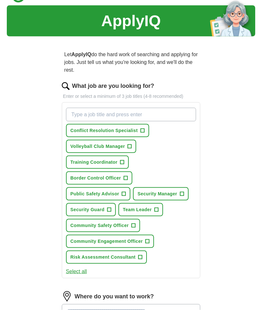
scroll to position [16, 0]
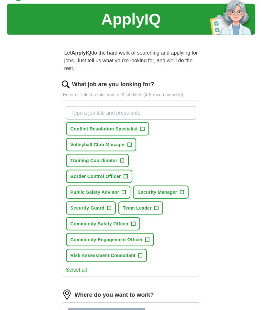
click at [125, 177] on span "+" at bounding box center [125, 176] width 4 height 5
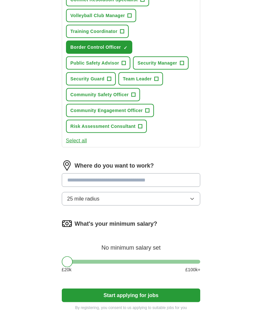
scroll to position [151, 0]
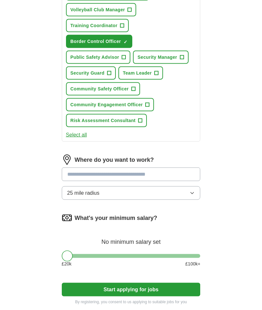
click at [187, 177] on input "text" at bounding box center [131, 175] width 139 height 14
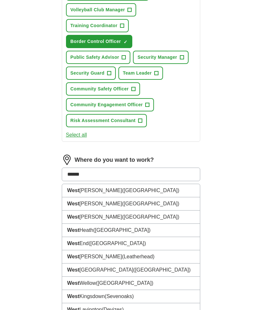
type input "*******"
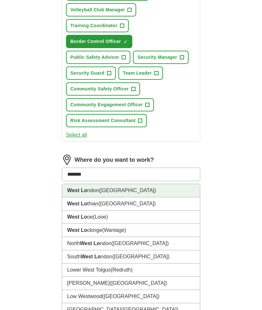
click at [130, 191] on li "West Lo ndon ([GEOGRAPHIC_DATA])" at bounding box center [131, 190] width 138 height 13
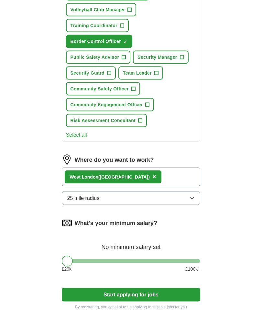
scroll to position [151, 0]
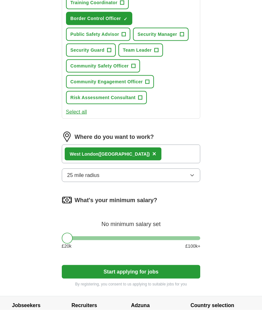
click at [194, 176] on icon "button" at bounding box center [191, 175] width 5 height 5
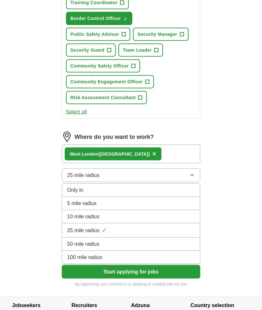
scroll to position [174, 0]
click at [167, 204] on div "5 mile radius" at bounding box center [131, 203] width 128 height 8
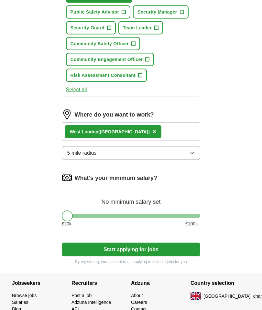
scroll to position [196, 0]
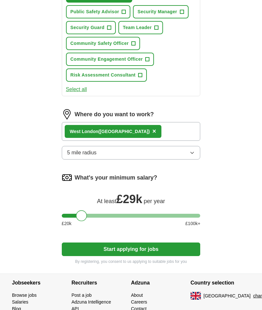
click at [171, 249] on button "Start applying for jobs" at bounding box center [131, 250] width 139 height 14
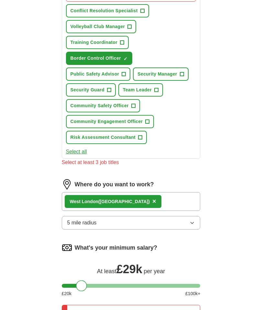
scroll to position [133, 0]
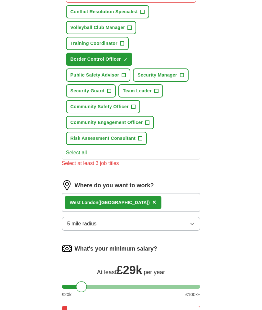
click at [179, 77] on button "Security Manager +" at bounding box center [160, 74] width 55 height 13
click at [153, 91] on button "Team Leader +" at bounding box center [140, 90] width 45 height 13
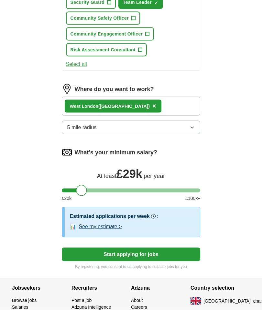
scroll to position [236, 0]
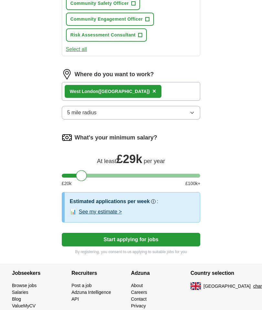
click at [163, 240] on button "Start applying for jobs" at bounding box center [131, 240] width 139 height 14
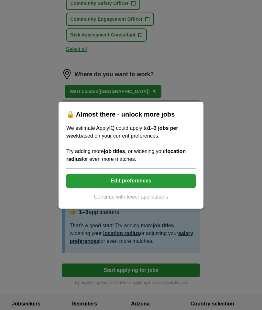
click at [172, 188] on button "Edit preferences" at bounding box center [130, 181] width 129 height 14
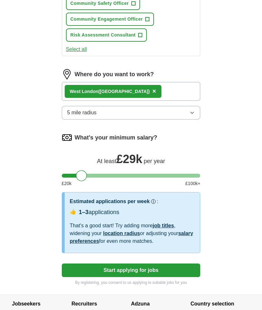
click at [152, 269] on button "Start applying for jobs" at bounding box center [131, 271] width 139 height 14
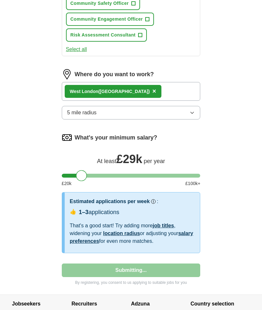
select select "**"
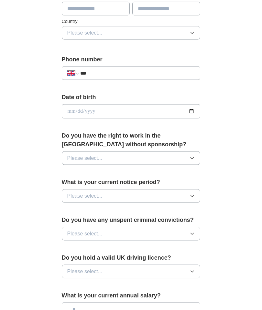
scroll to position [214, 0]
click at [191, 198] on button "Please select..." at bounding box center [131, 196] width 139 height 14
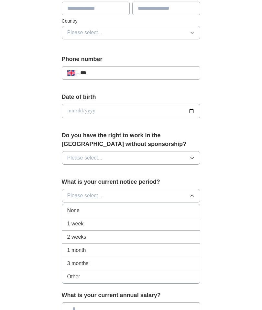
click at [177, 233] on div "2 weeks" at bounding box center [131, 237] width 128 height 8
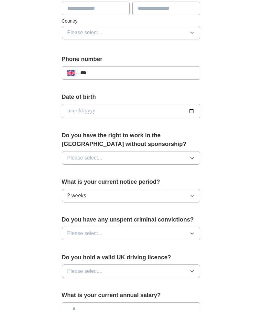
click at [193, 156] on icon "button" at bounding box center [191, 157] width 5 height 5
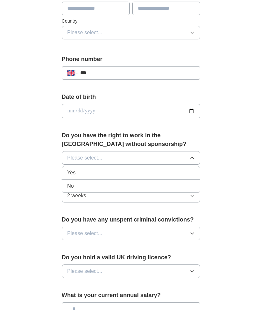
click at [151, 170] on div "Yes" at bounding box center [131, 173] width 128 height 8
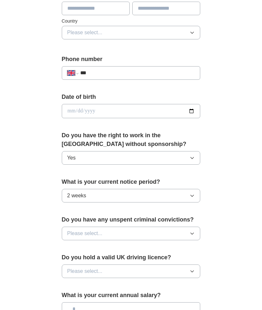
click at [178, 110] on input "date" at bounding box center [131, 111] width 139 height 14
type input "**********"
click at [195, 228] on button "Please select..." at bounding box center [131, 234] width 139 height 14
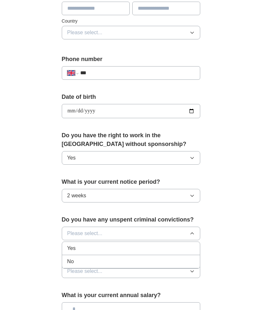
click at [171, 258] on div "No" at bounding box center [131, 262] width 128 height 8
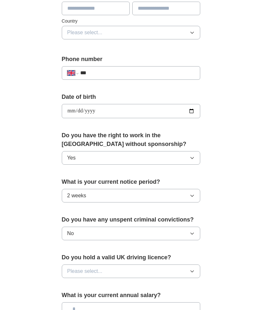
click at [194, 269] on icon "button" at bounding box center [191, 271] width 5 height 5
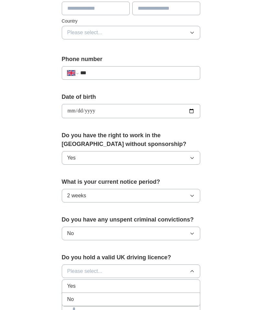
click at [145, 282] on div "Yes" at bounding box center [131, 286] width 128 height 8
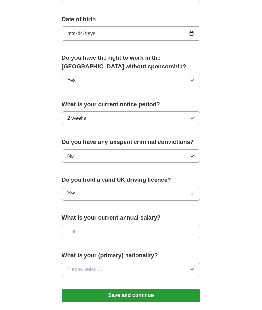
click at [172, 226] on input "text" at bounding box center [131, 232] width 139 height 14
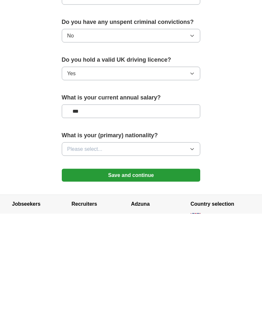
type input "***"
click at [131, 265] on button "Save and continue" at bounding box center [131, 271] width 139 height 13
